Goal: Navigation & Orientation: Understand site structure

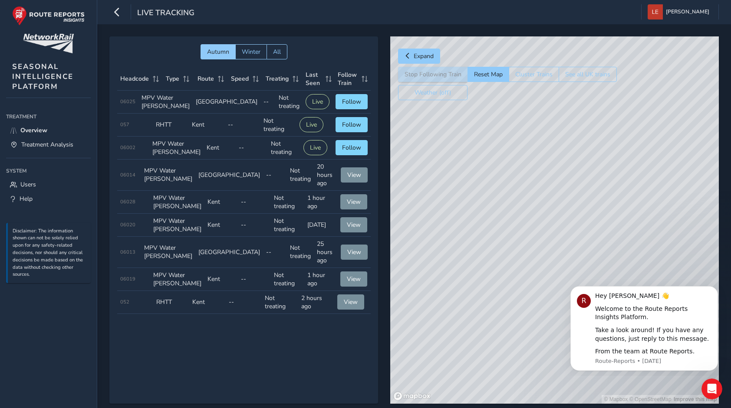
drag, startPoint x: 450, startPoint y: 254, endPoint x: 455, endPoint y: 266, distance: 12.5
click at [455, 266] on div "© Mapbox © OpenStreetMap Improve this map" at bounding box center [554, 220] width 329 height 368
drag, startPoint x: 538, startPoint y: 190, endPoint x: 659, endPoint y: 158, distance: 125.4
click at [659, 158] on div "© Mapbox © OpenStreetMap Improve this map" at bounding box center [554, 220] width 329 height 368
drag, startPoint x: 476, startPoint y: 182, endPoint x: 434, endPoint y: 196, distance: 44.3
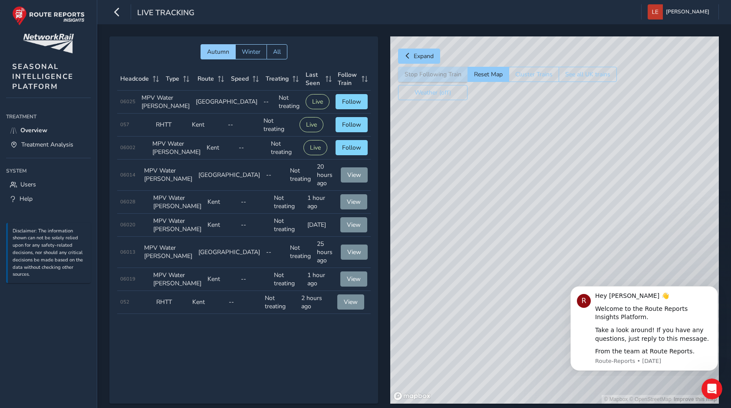
click at [434, 196] on div "© Mapbox © OpenStreetMap Improve this map" at bounding box center [554, 220] width 329 height 368
drag, startPoint x: 617, startPoint y: 160, endPoint x: 517, endPoint y: 194, distance: 105.1
click at [517, 194] on div "© Mapbox © OpenStreetMap Improve this map" at bounding box center [554, 220] width 329 height 368
click at [607, 187] on div "© Mapbox © OpenStreetMap Improve this map" at bounding box center [554, 220] width 329 height 368
drag, startPoint x: 506, startPoint y: 238, endPoint x: 470, endPoint y: 227, distance: 38.3
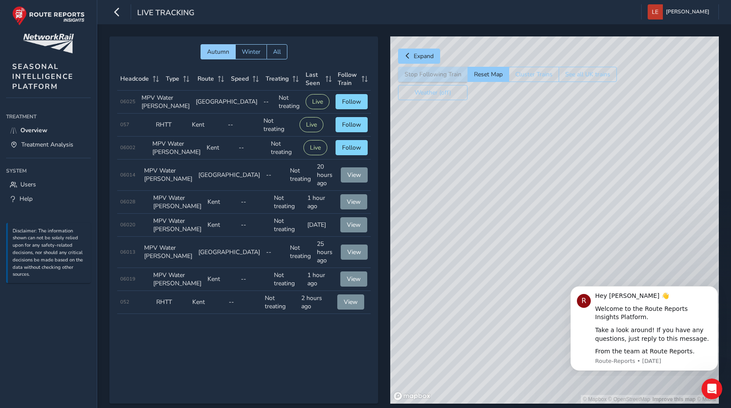
click at [470, 227] on div "© Mapbox © OpenStreetMap Improve this map © Maxar" at bounding box center [554, 220] width 329 height 368
drag, startPoint x: 470, startPoint y: 227, endPoint x: 499, endPoint y: 243, distance: 33.0
click at [499, 243] on div "© Mapbox © OpenStreetMap Improve this map © Maxar" at bounding box center [554, 220] width 329 height 368
drag, startPoint x: 523, startPoint y: 224, endPoint x: 488, endPoint y: 242, distance: 39.6
click at [488, 242] on div "© Mapbox © OpenStreetMap Improve this map © Maxar" at bounding box center [554, 220] width 329 height 368
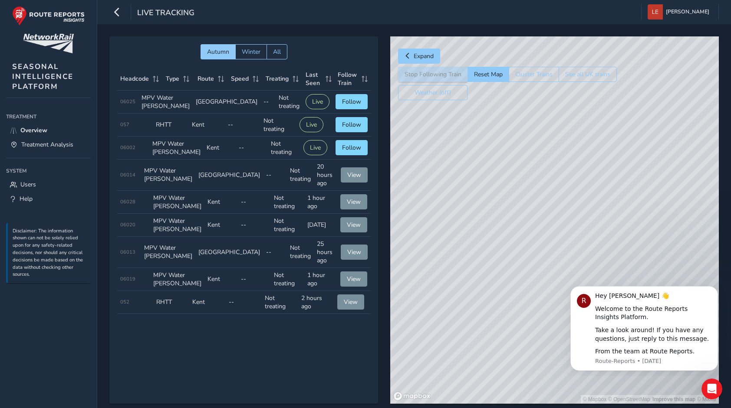
drag, startPoint x: 494, startPoint y: 274, endPoint x: 539, endPoint y: 182, distance: 101.9
click at [539, 182] on div "© Mapbox © OpenStreetMap Improve this map © Maxar" at bounding box center [554, 220] width 329 height 368
drag, startPoint x: 542, startPoint y: 224, endPoint x: 510, endPoint y: 227, distance: 31.9
click at [510, 227] on div "© Mapbox © OpenStreetMap Improve this map" at bounding box center [554, 220] width 329 height 368
